Goal: Transaction & Acquisition: Purchase product/service

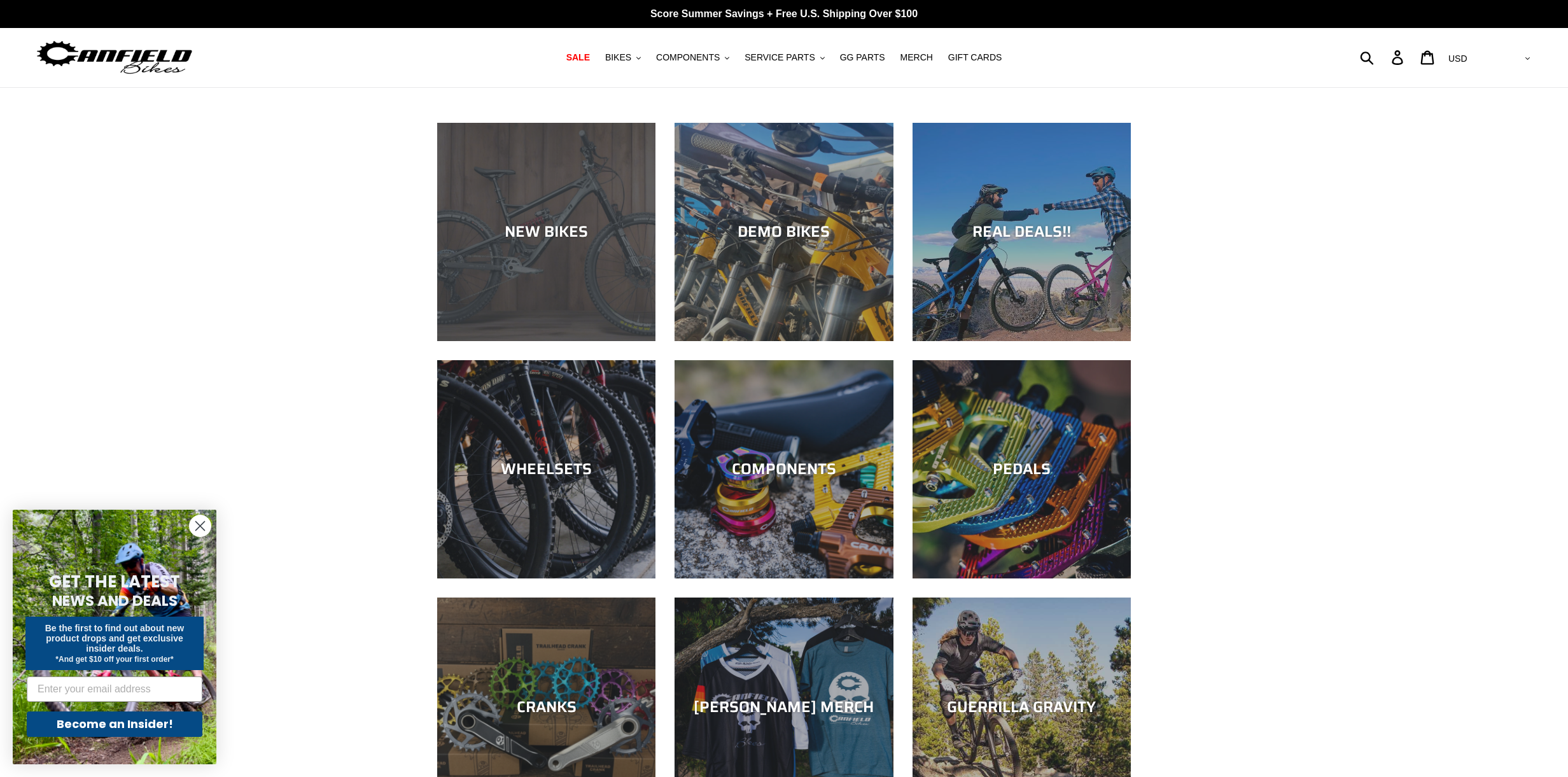
click at [563, 238] on div "NEW BIKES" at bounding box center [546, 231] width 218 height 18
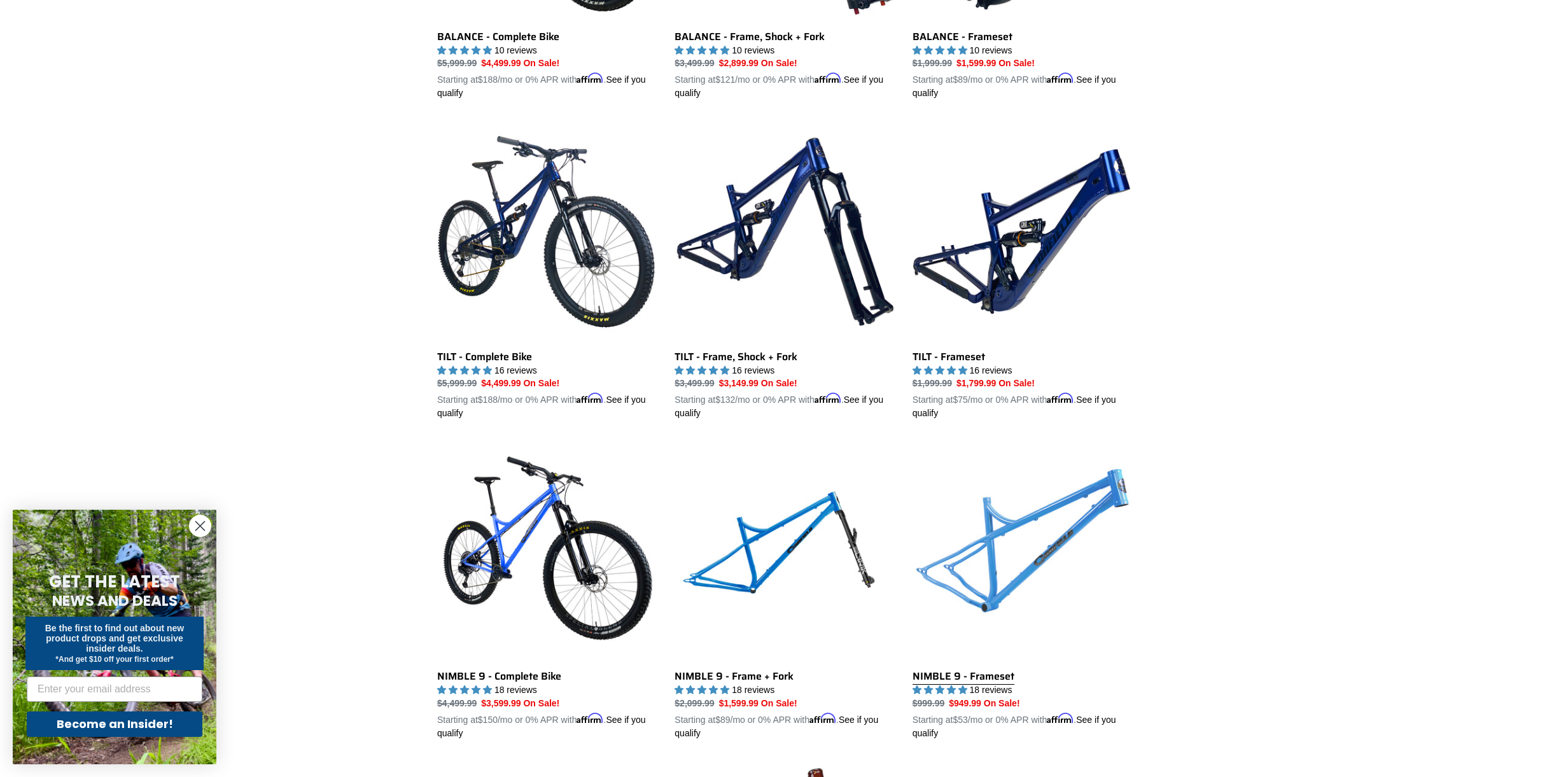
scroll to position [1506, 0]
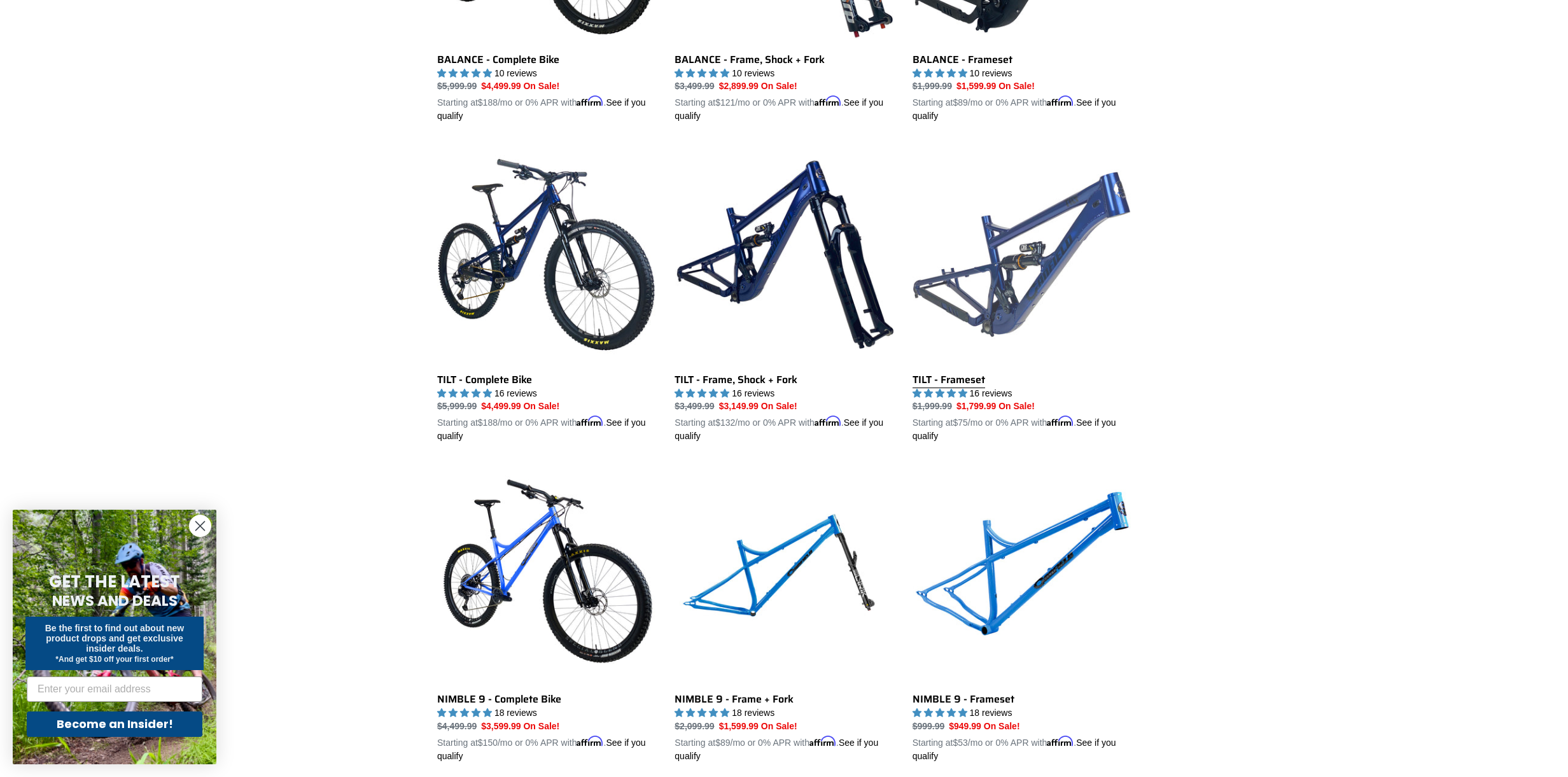
click at [1040, 271] on link "TILT - Frameset" at bounding box center [1022, 294] width 218 height 298
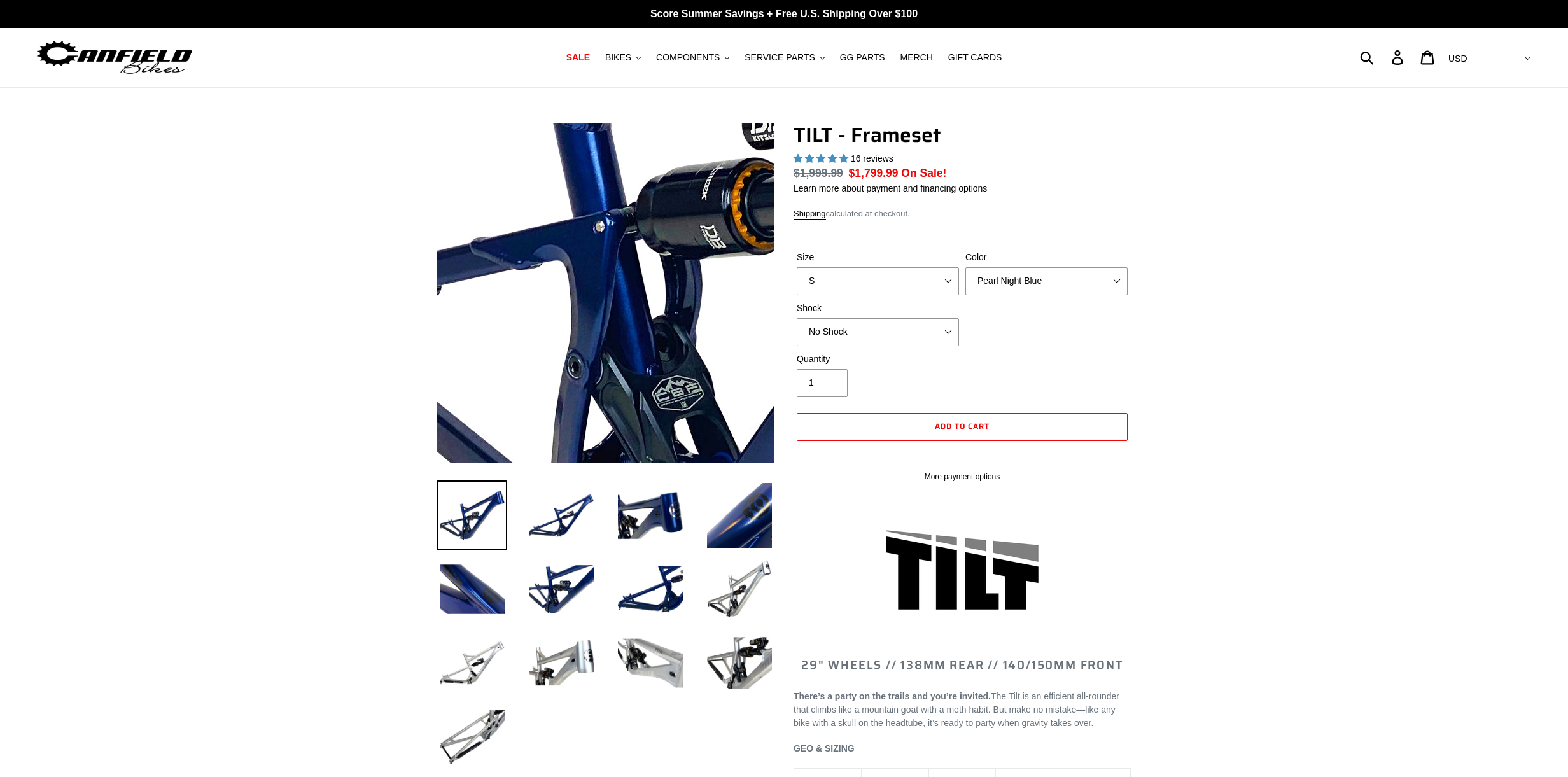
select select "highest-rating"
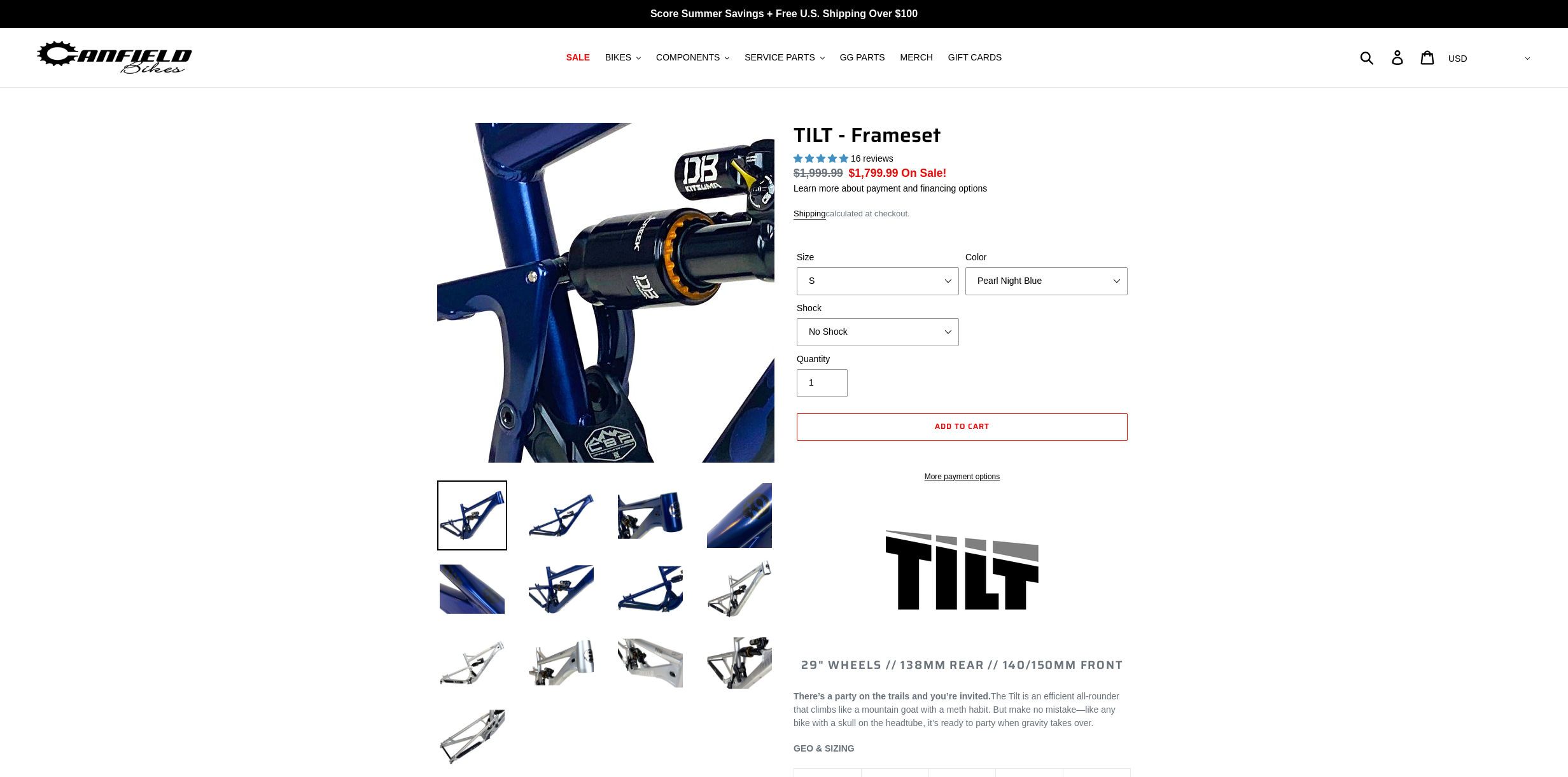
click at [577, 320] on img at bounding box center [688, 213] width 1304 height 1303
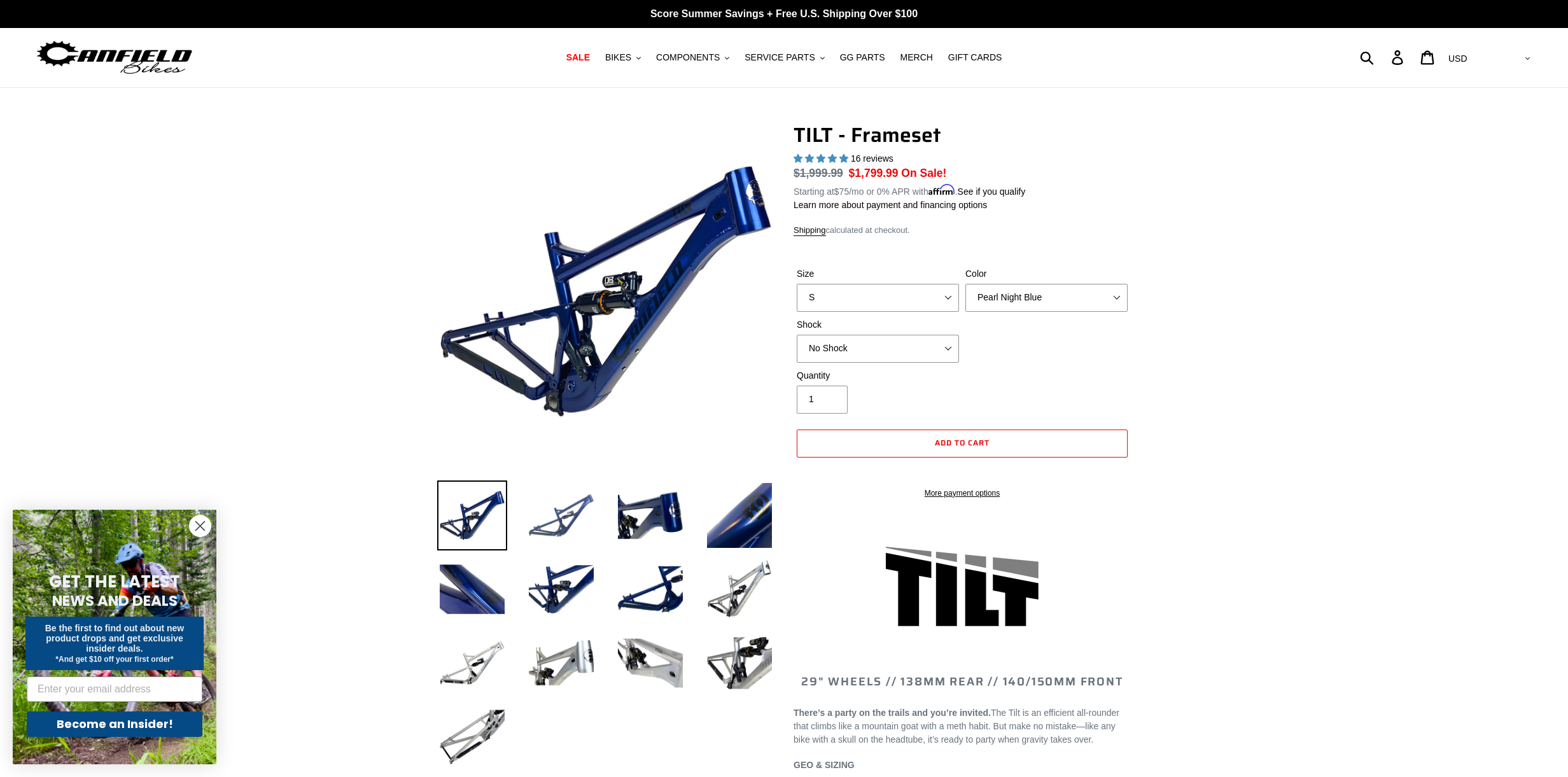
click at [554, 504] on img at bounding box center [561, 515] width 70 height 70
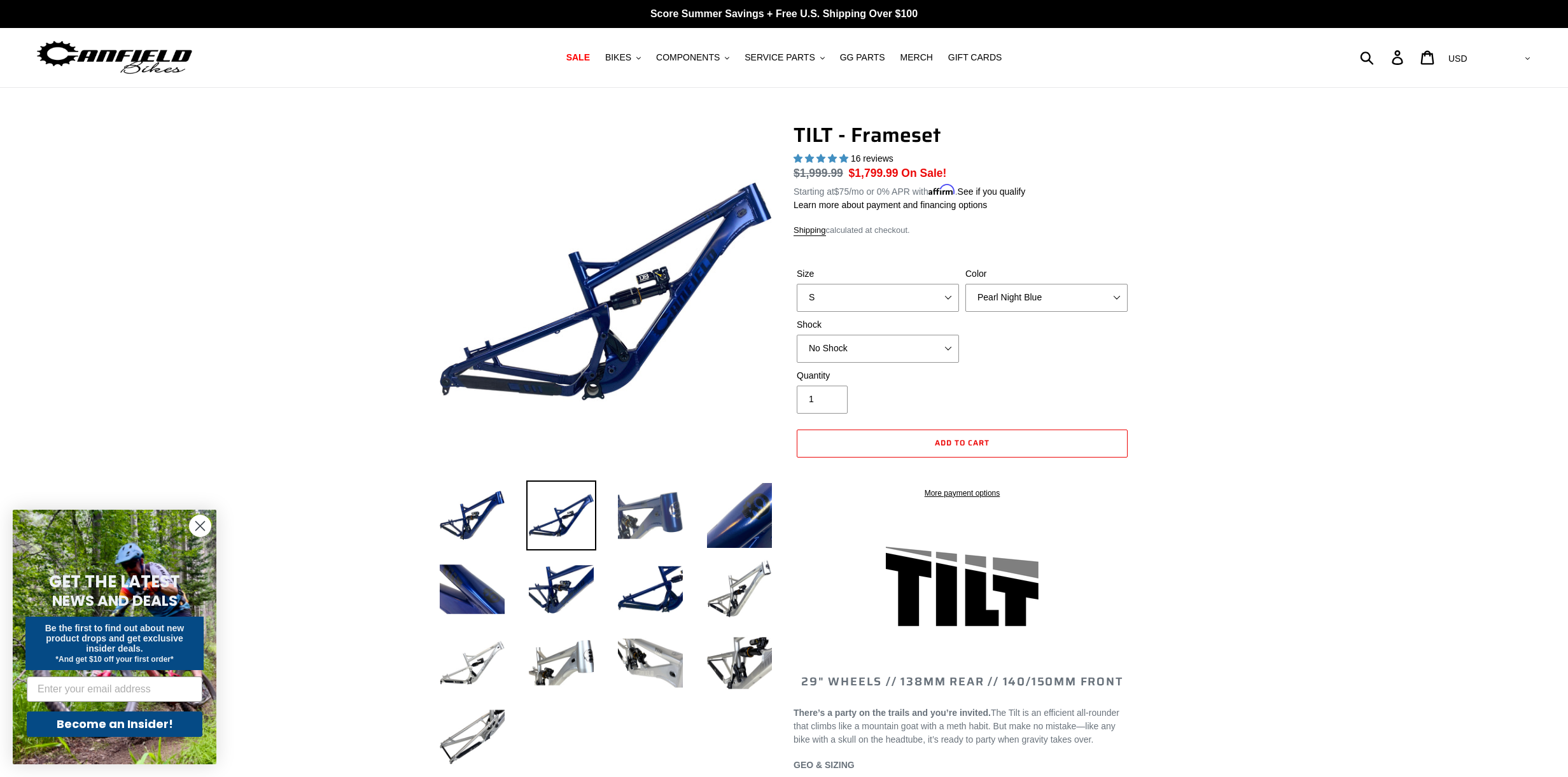
click at [647, 510] on img at bounding box center [651, 515] width 70 height 70
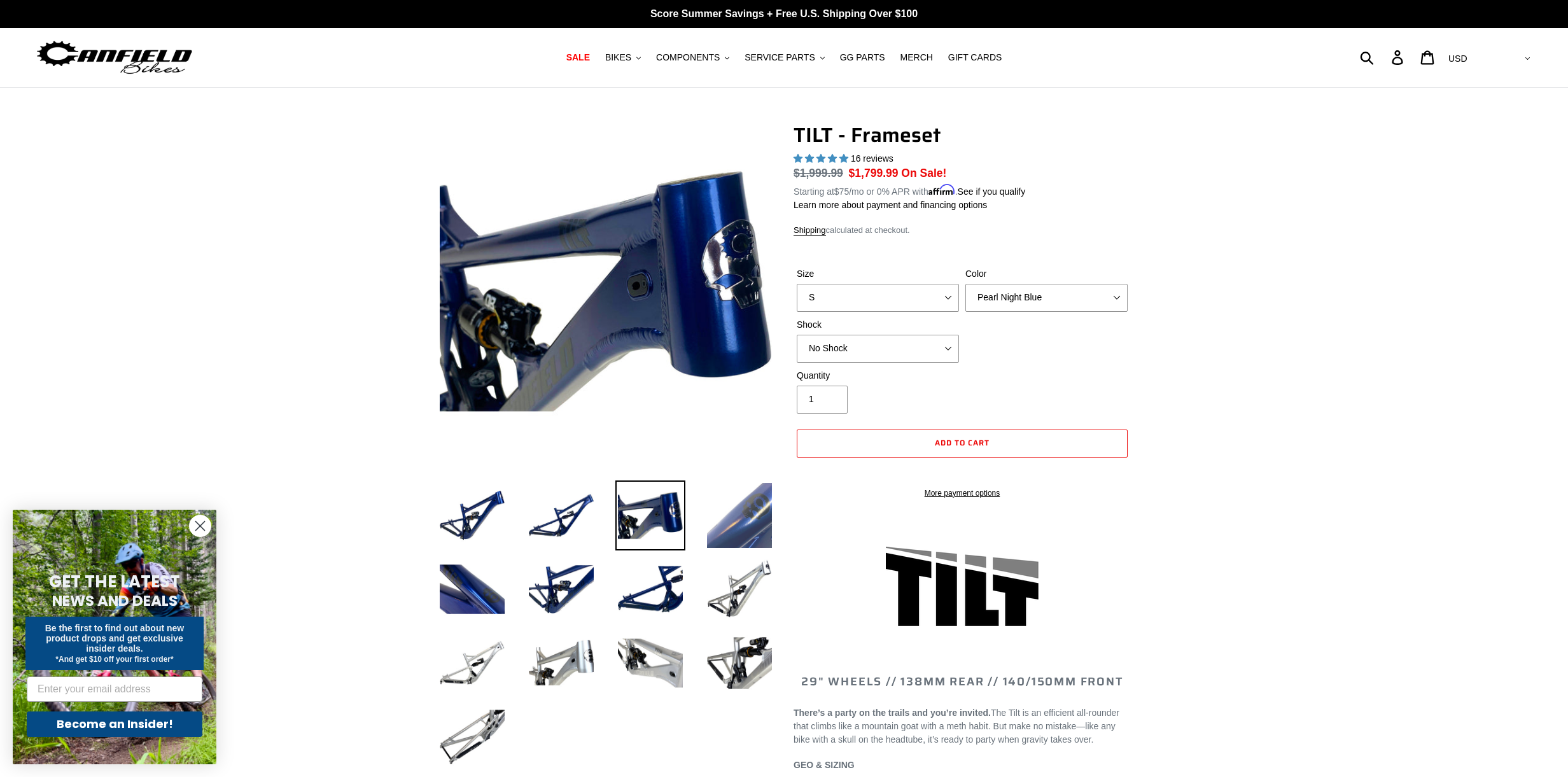
click at [742, 516] on img at bounding box center [740, 515] width 70 height 70
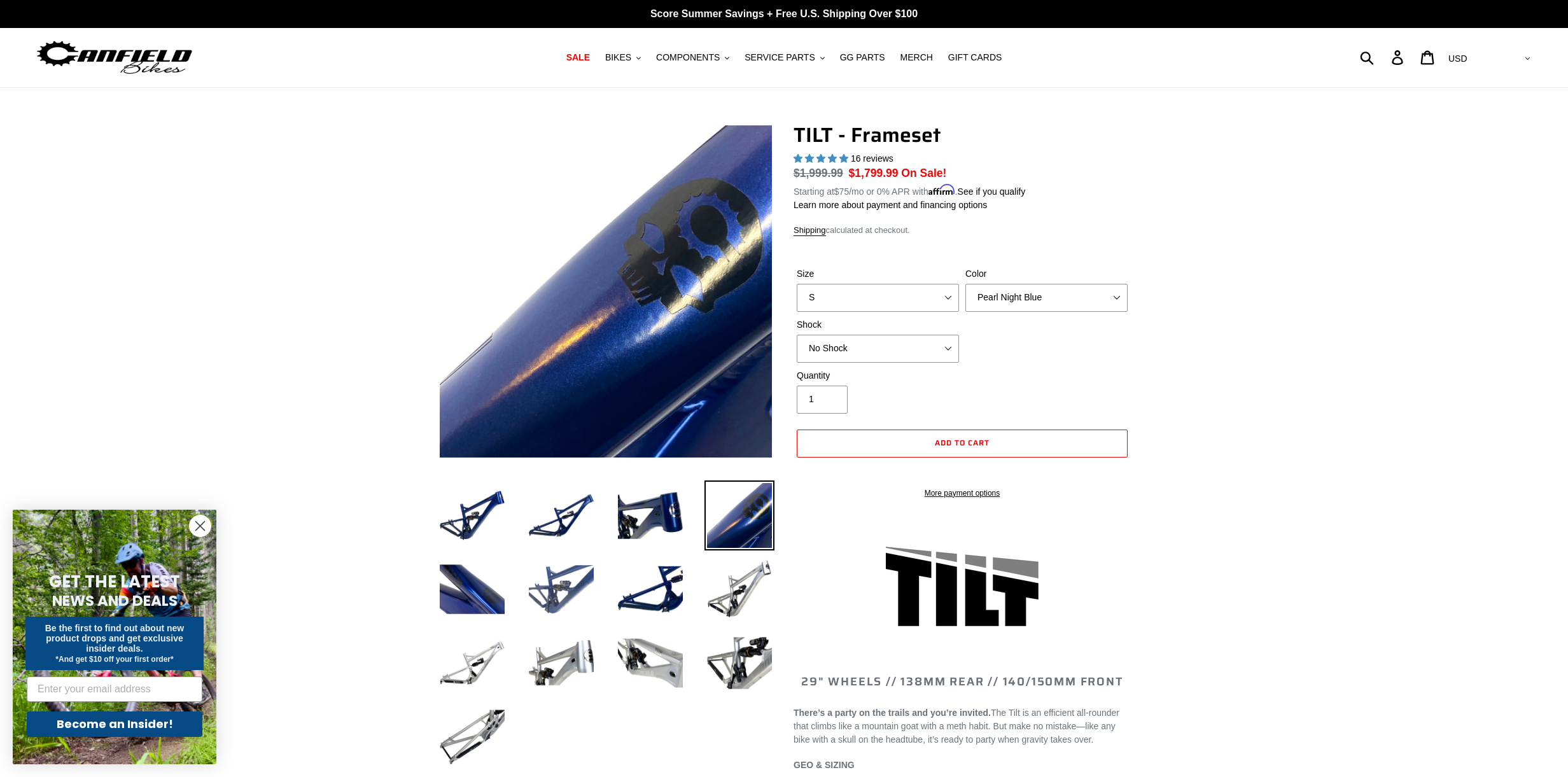
click at [567, 580] on img at bounding box center [561, 589] width 70 height 70
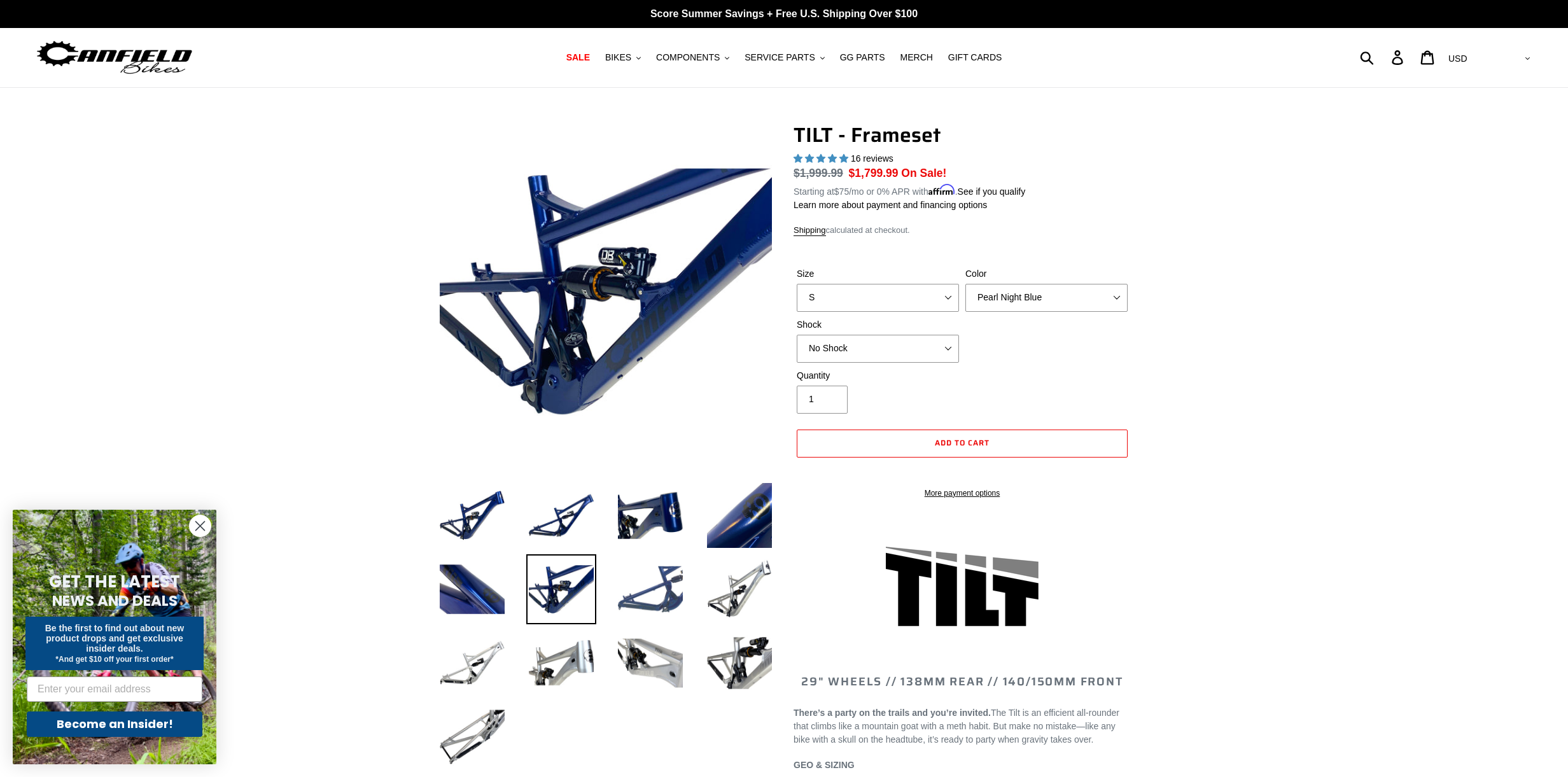
click at [665, 588] on img at bounding box center [651, 589] width 70 height 70
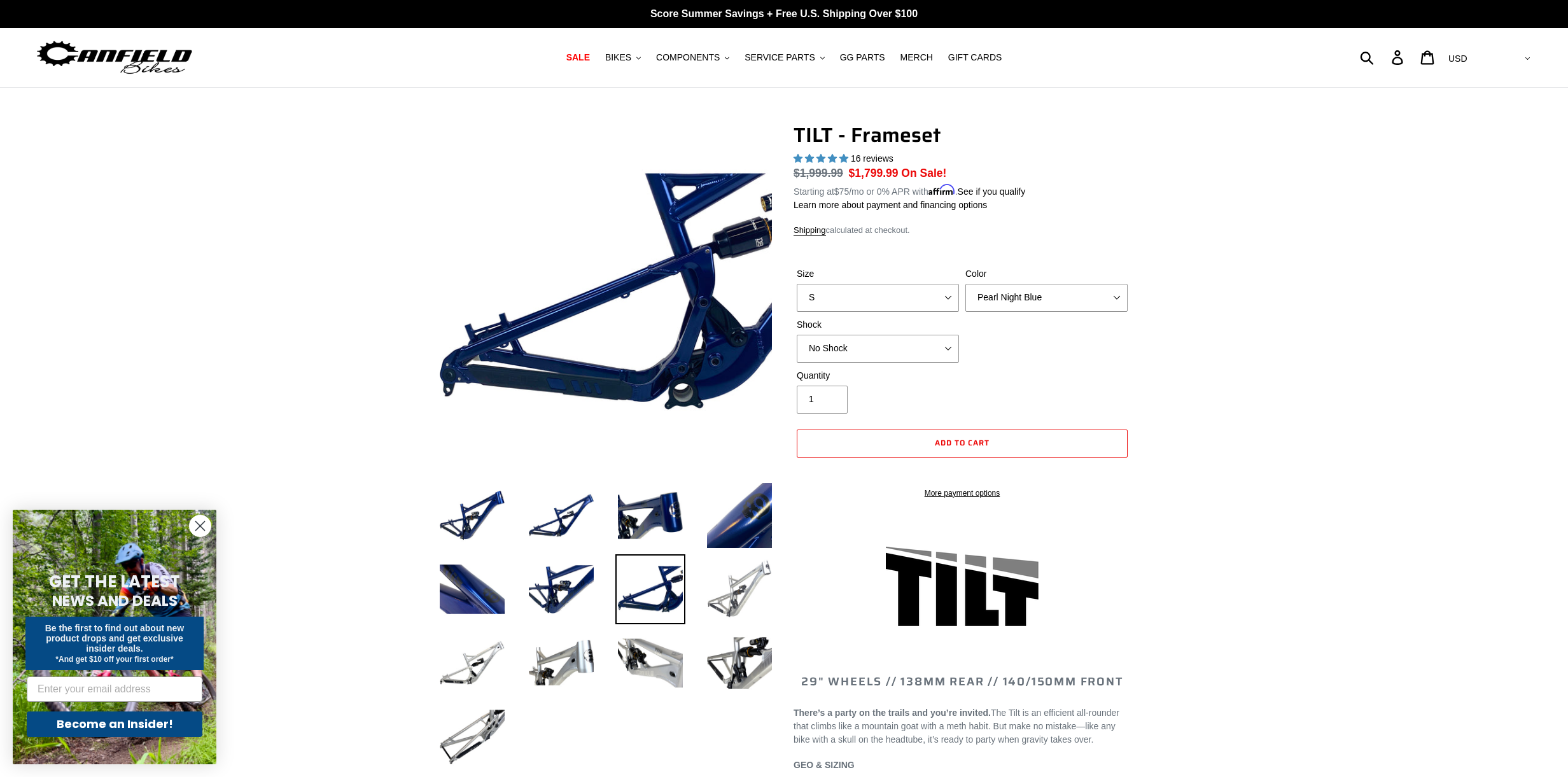
click at [747, 601] on img at bounding box center [740, 589] width 70 height 70
